Goal: Task Accomplishment & Management: Manage account settings

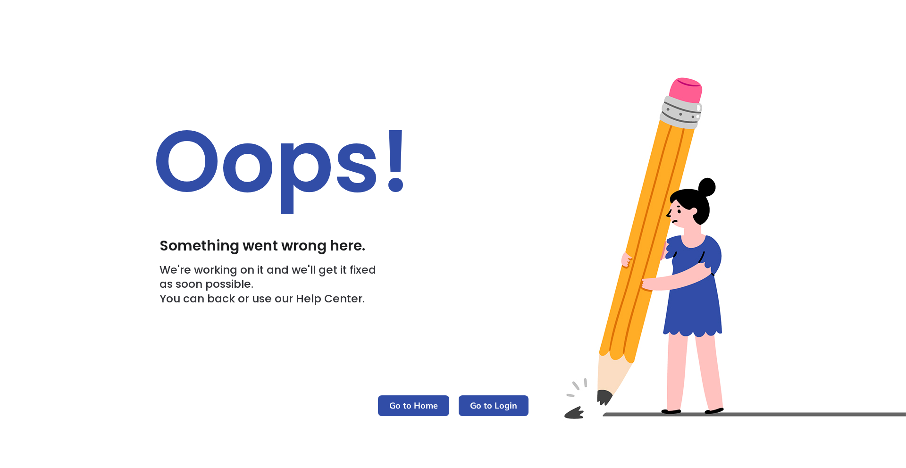
click at [500, 408] on m-button "Go to Login" at bounding box center [494, 406] width 70 height 21
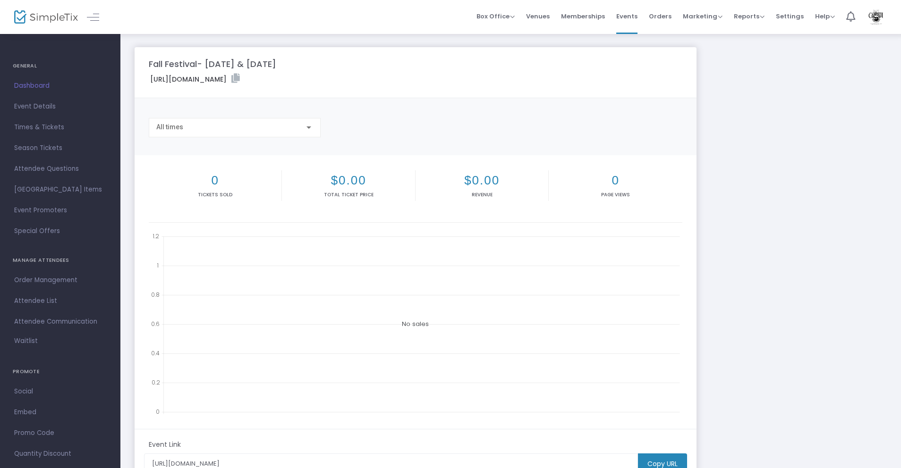
click at [792, 16] on span "Settings" at bounding box center [790, 16] width 28 height 24
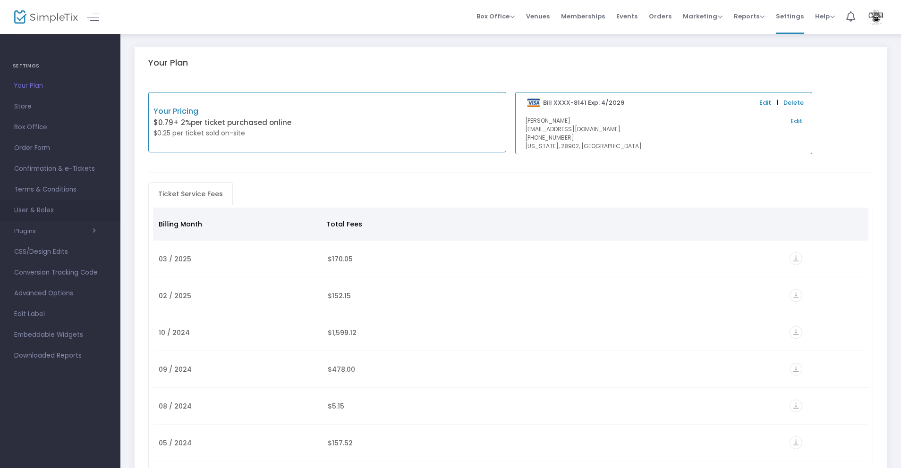
click at [45, 211] on span "User & Roles" at bounding box center [60, 210] width 92 height 12
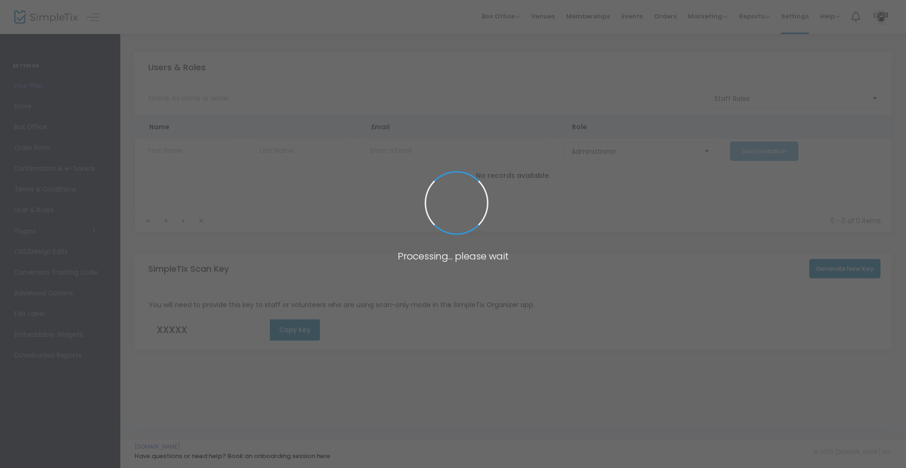
type input "B0EYP"
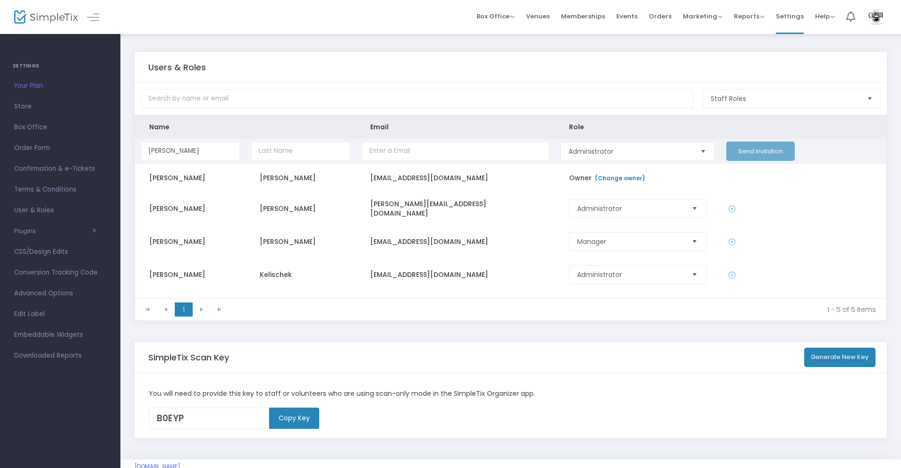
type input "Morgan"
type input "Budzinski"
click at [650, 153] on span "Administrator" at bounding box center [629, 151] width 123 height 9
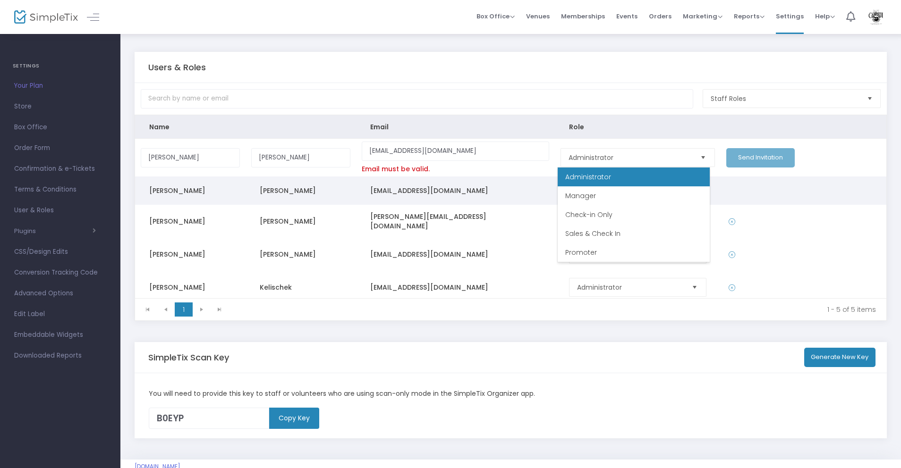
click at [532, 204] on td "marketing@folkschool.org" at bounding box center [455, 191] width 199 height 28
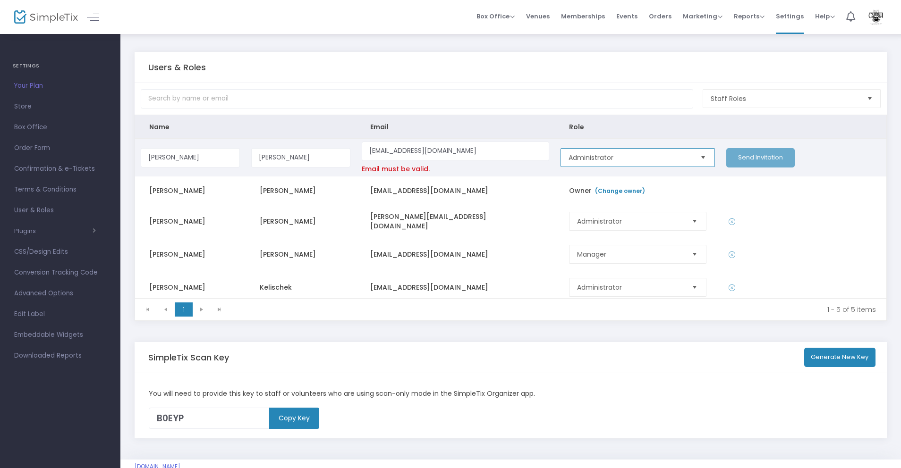
click at [620, 165] on span "Administrator" at bounding box center [630, 158] width 130 height 18
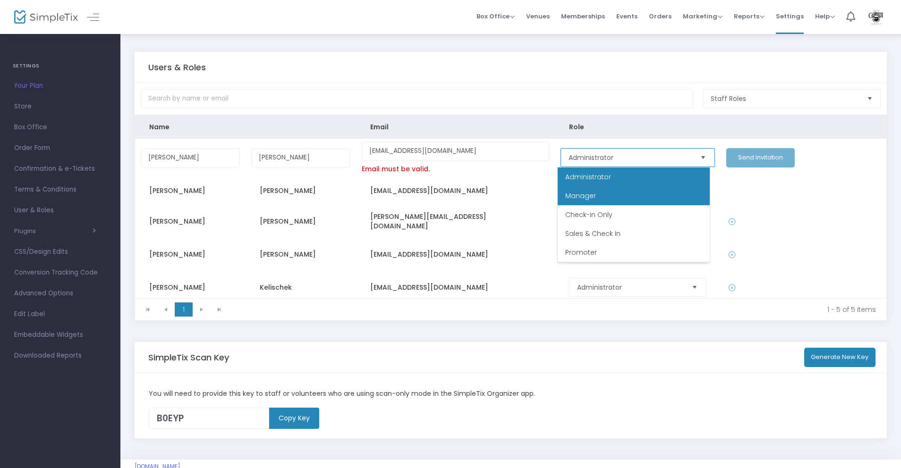
click at [620, 194] on li "Manager" at bounding box center [634, 195] width 152 height 19
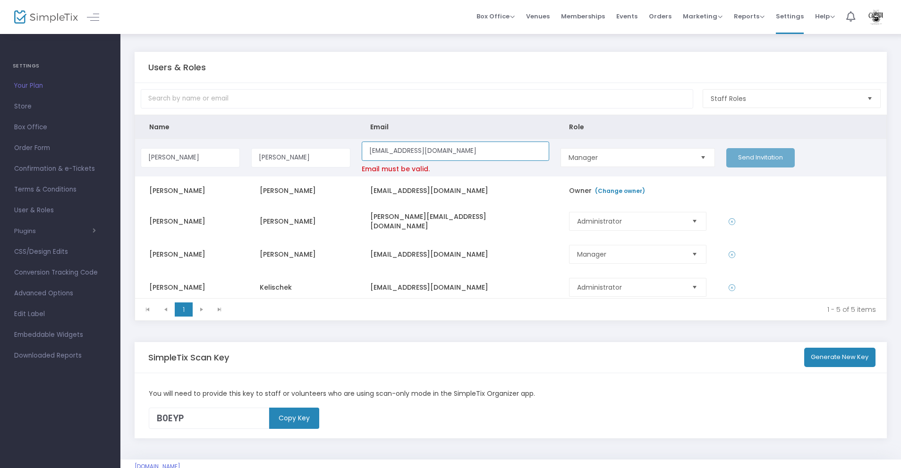
click at [475, 150] on input "mbudzinski@folkschool.org" at bounding box center [455, 151] width 187 height 19
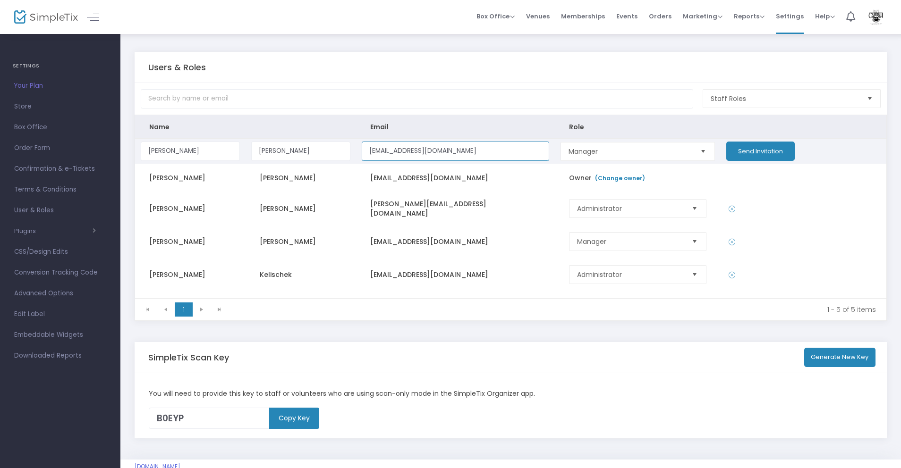
type input "mbudzinski@folkschool.org"
click at [747, 152] on button "Send Invitation" at bounding box center [760, 151] width 68 height 19
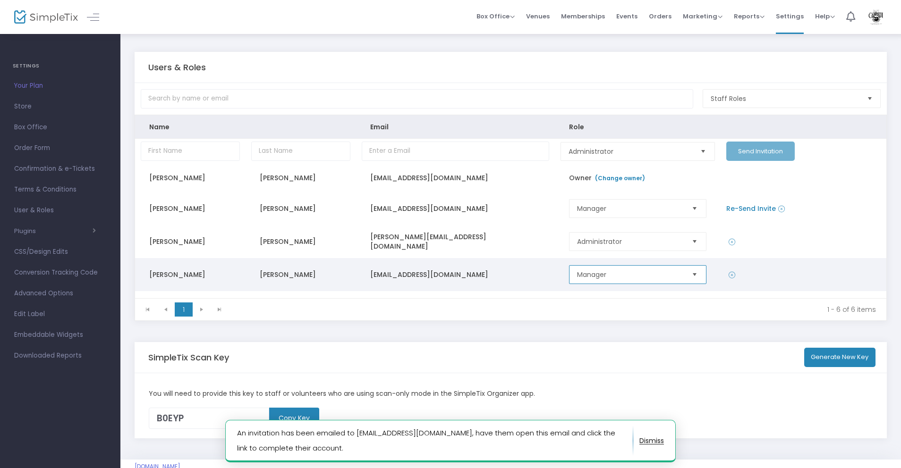
click at [679, 271] on span "Manager" at bounding box center [629, 275] width 113 height 18
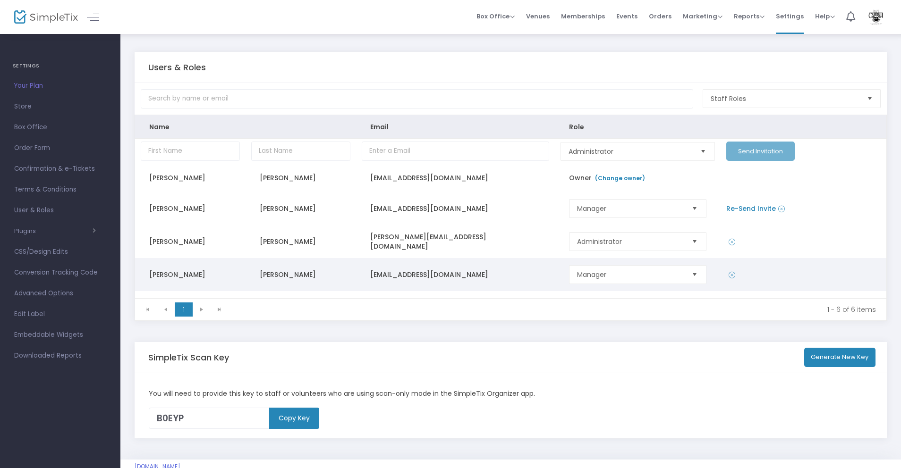
click at [728, 275] on icon "Data table" at bounding box center [731, 275] width 7 height 9
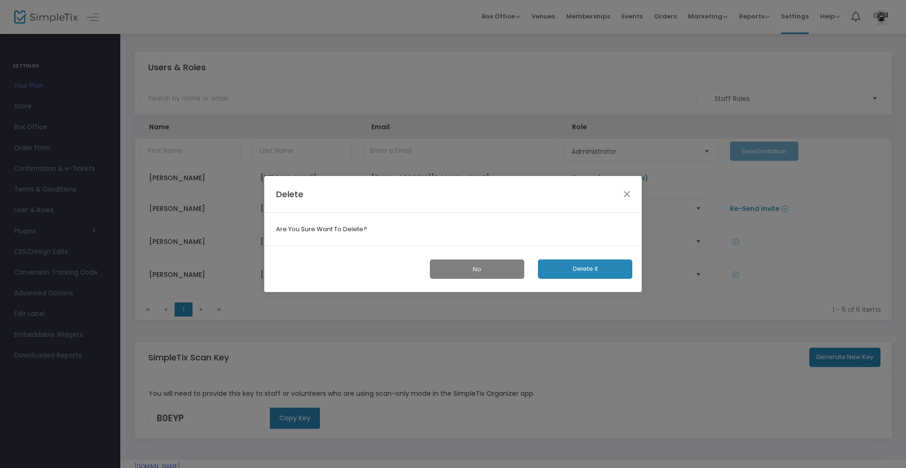
click at [598, 268] on button "Delete it" at bounding box center [585, 269] width 94 height 19
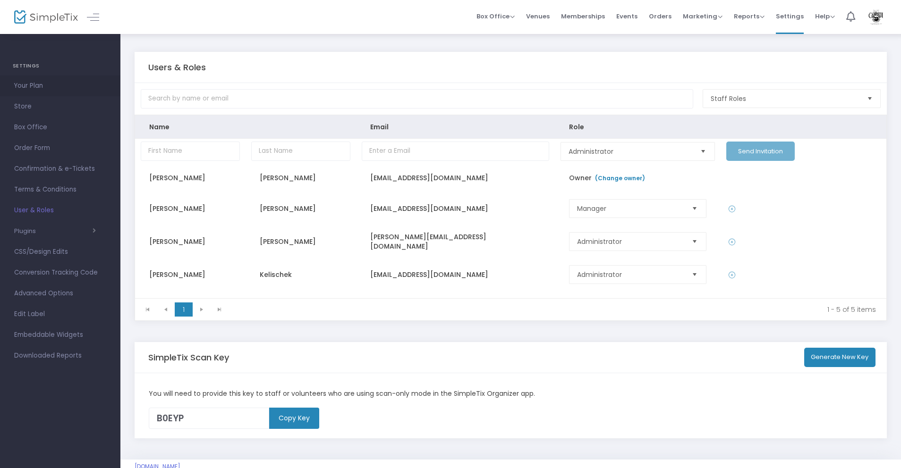
click at [35, 91] on span "Your Plan" at bounding box center [60, 86] width 92 height 12
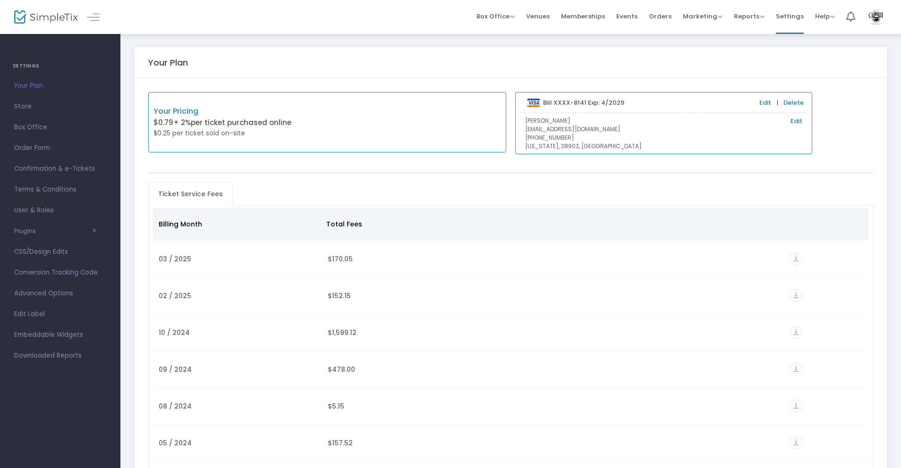
click at [374, 125] on div "Your Pricing $0.79 + 2% per ticket purchased online $0.25 per ticket sold on-si…" at bounding box center [327, 122] width 358 height 61
click at [38, 227] on span "button" at bounding box center [66, 231] width 60 height 9
click at [54, 207] on span "User & Roles" at bounding box center [60, 210] width 92 height 12
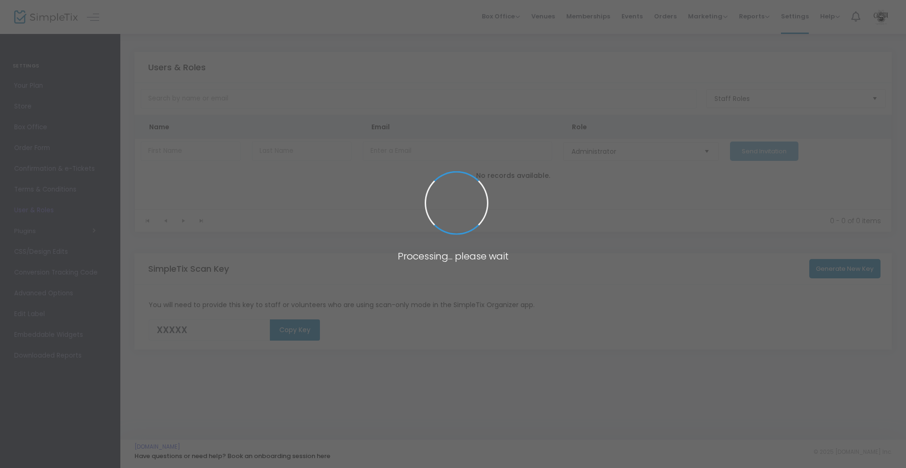
type input "B0EYP"
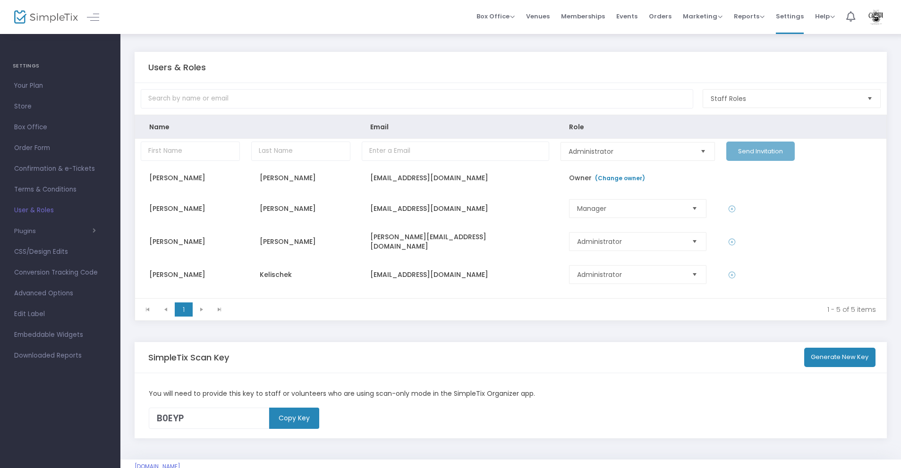
click at [887, 17] on m-user-profile "John Campbell marketing@folkschool.org Role: OWNER Section Your Profile Create …" at bounding box center [876, 17] width 31 height 34
click at [881, 16] on img at bounding box center [875, 16] width 19 height 17
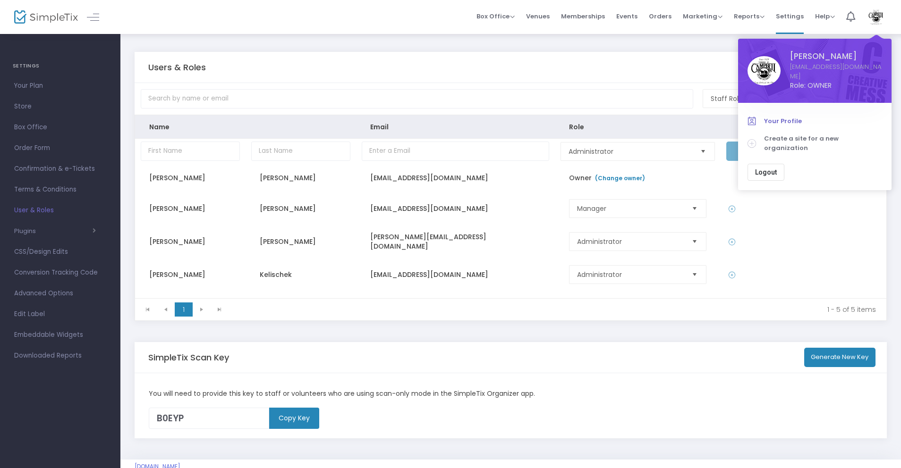
click at [784, 117] on span "Your Profile" at bounding box center [823, 121] width 118 height 9
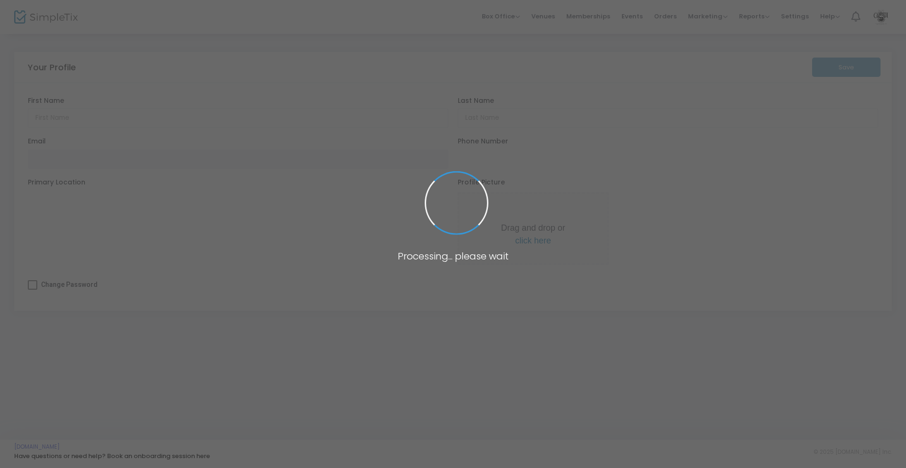
type input "John"
type input "Campbell"
type input "marketing@folkschool.org"
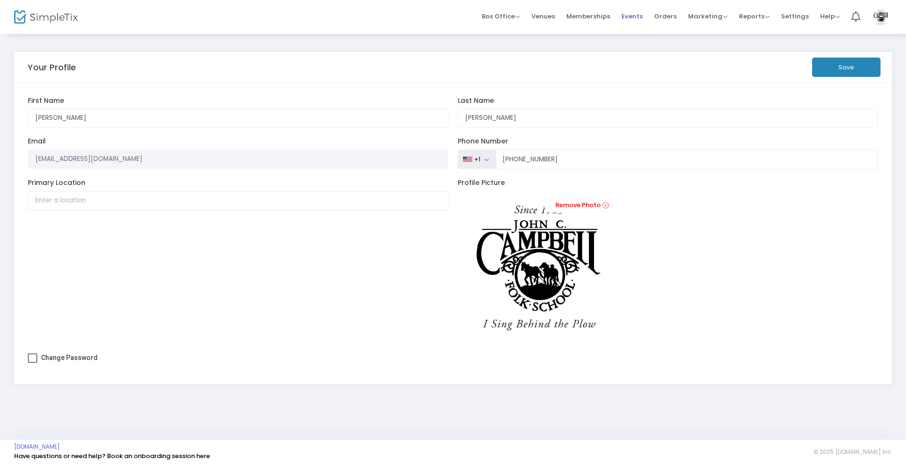
click at [639, 14] on span "Events" at bounding box center [632, 16] width 21 height 24
